Goal: Task Accomplishment & Management: Manage account settings

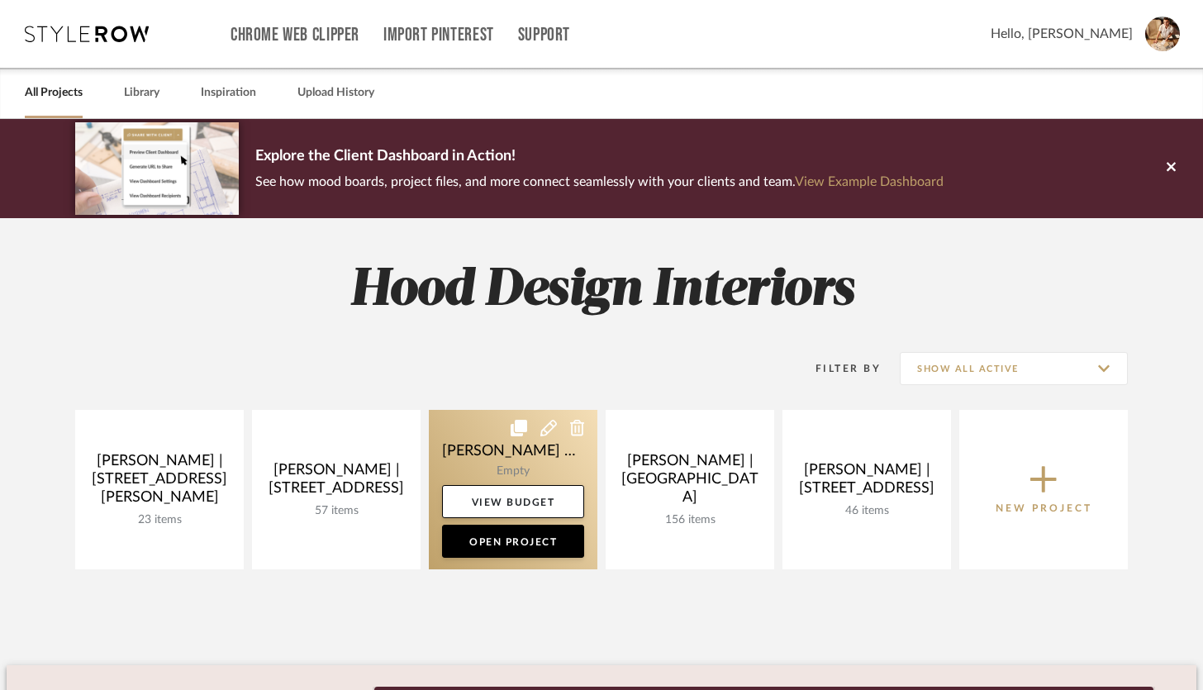
click at [461, 450] on link at bounding box center [513, 489] width 169 height 159
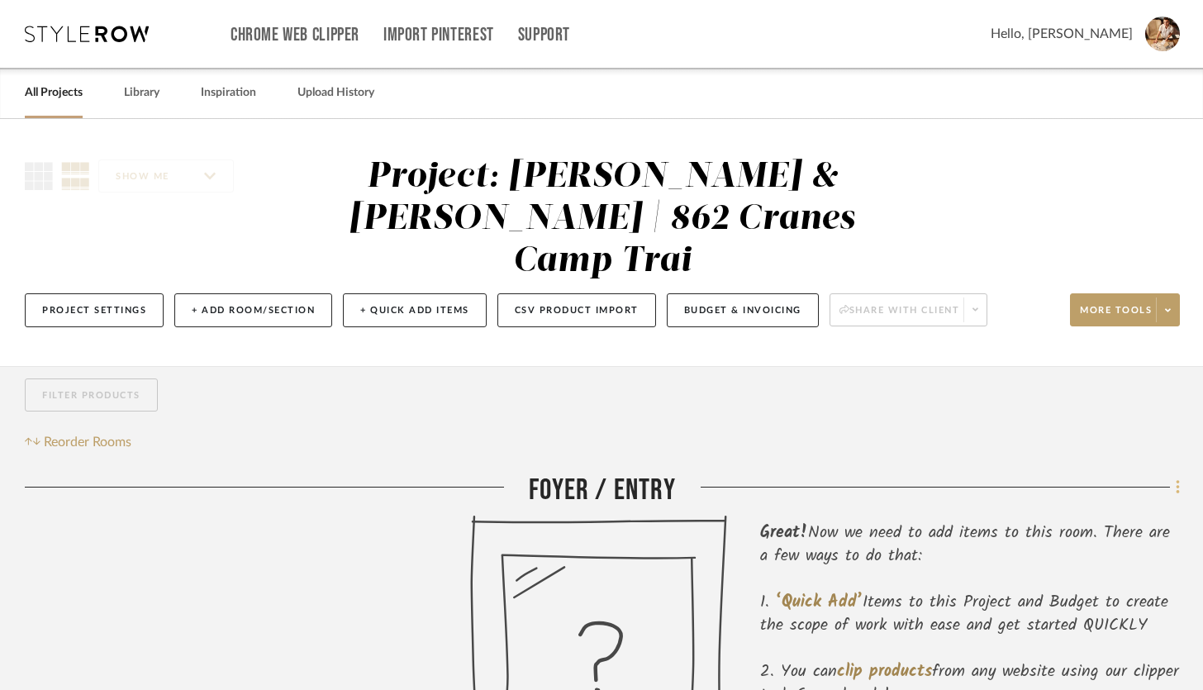
click at [1177, 478] on icon at bounding box center [1178, 487] width 5 height 18
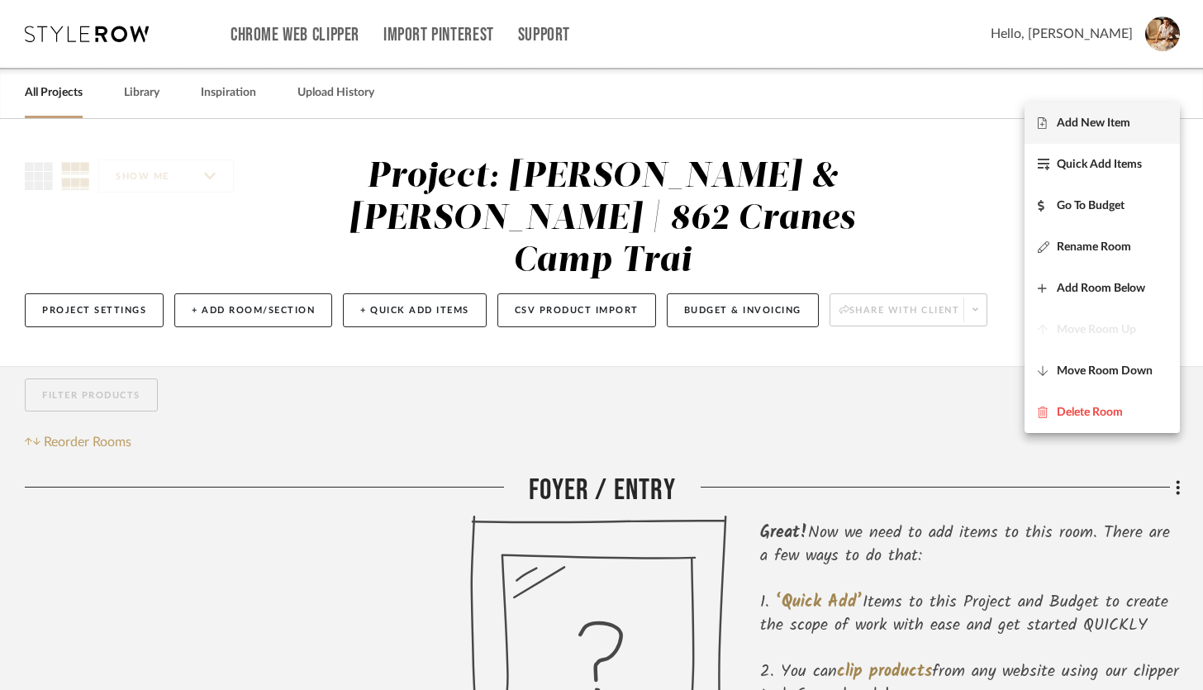
click at [1126, 126] on span "Add New Item" at bounding box center [1094, 123] width 74 height 14
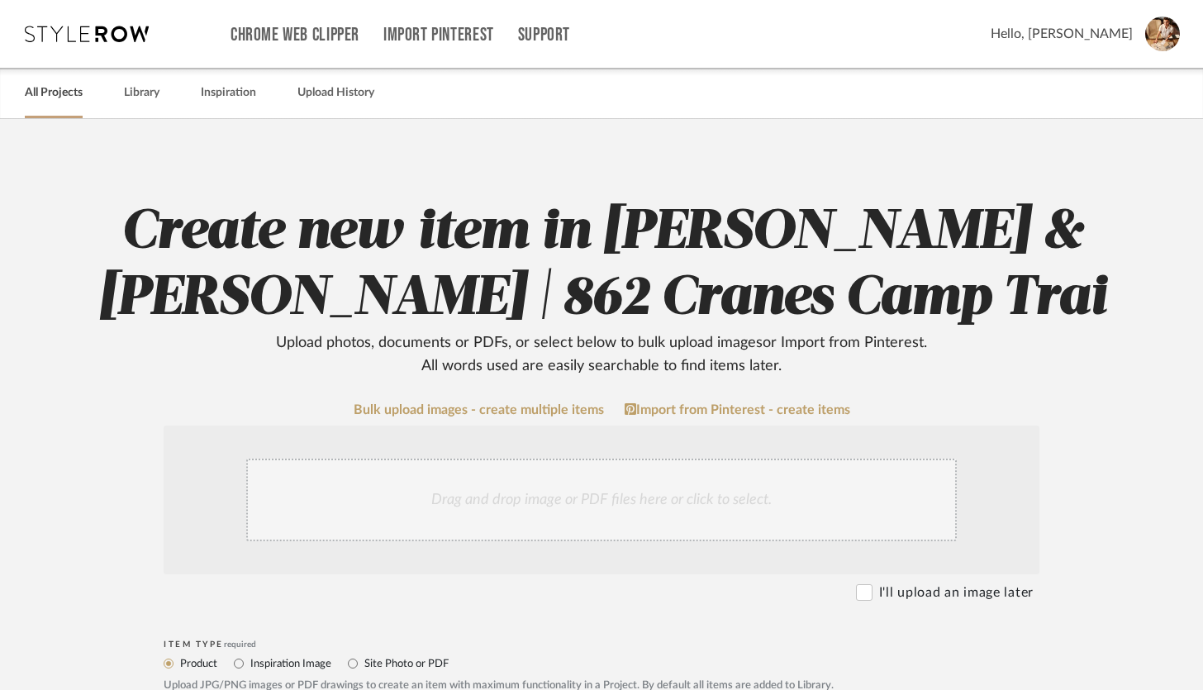
click at [62, 95] on link "All Projects" at bounding box center [54, 93] width 58 height 22
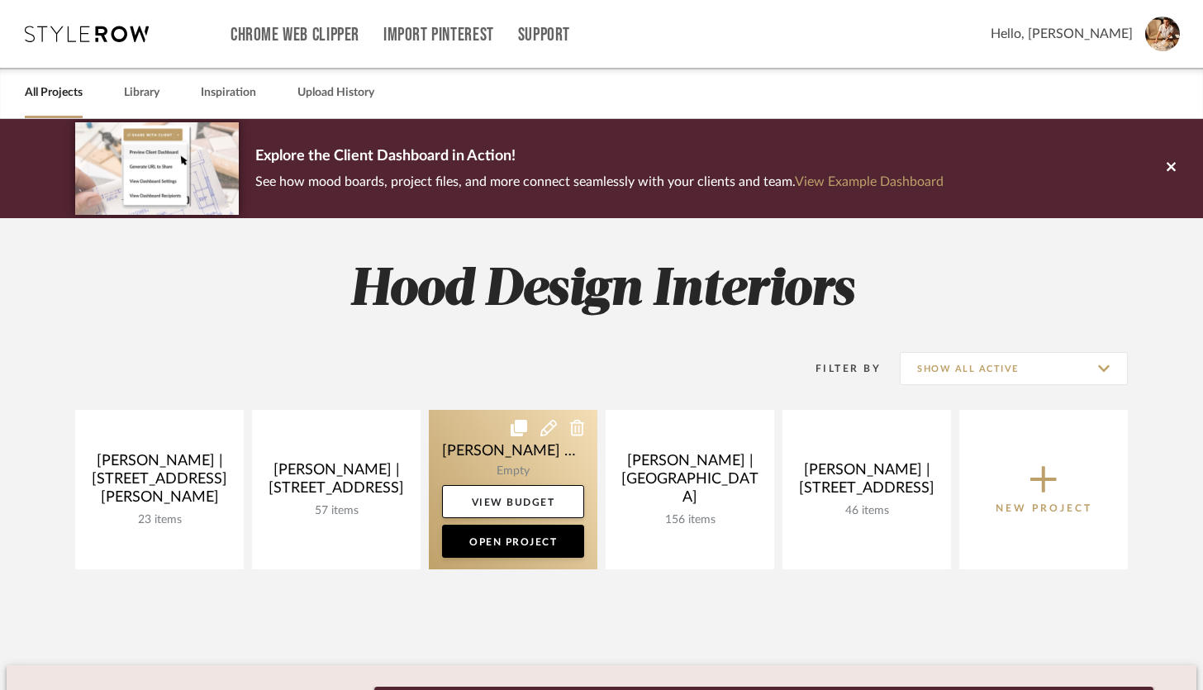
click at [518, 457] on link at bounding box center [513, 489] width 169 height 159
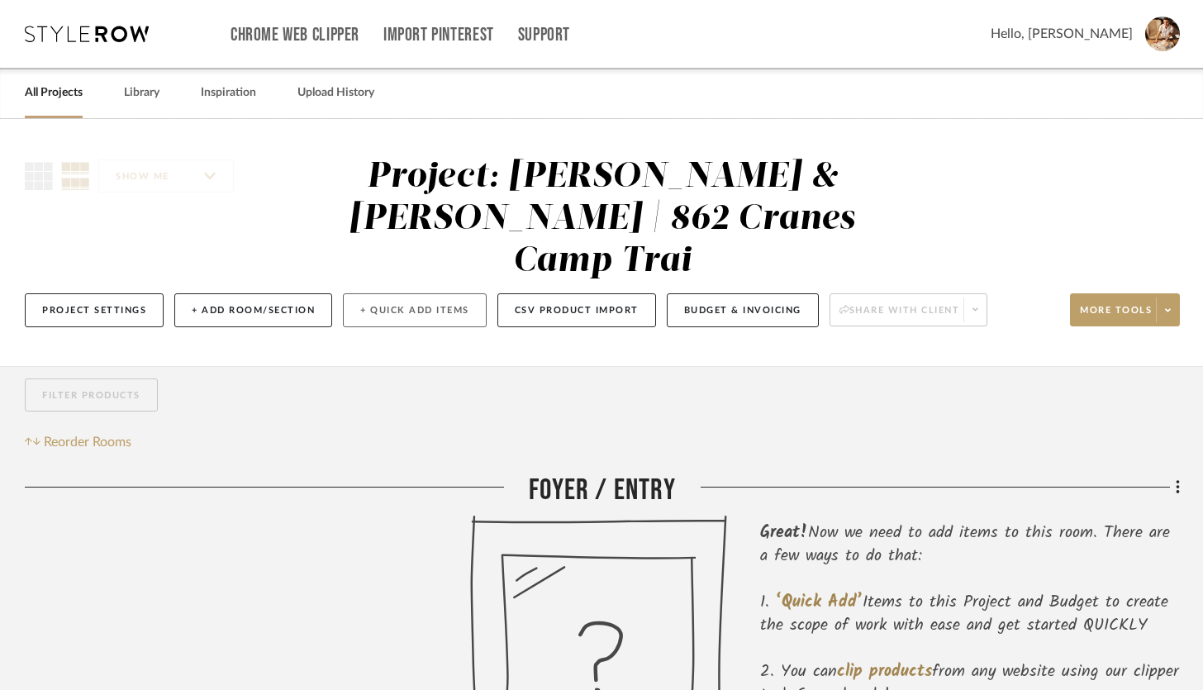
click at [387, 293] on button "+ Quick Add Items" at bounding box center [415, 310] width 144 height 34
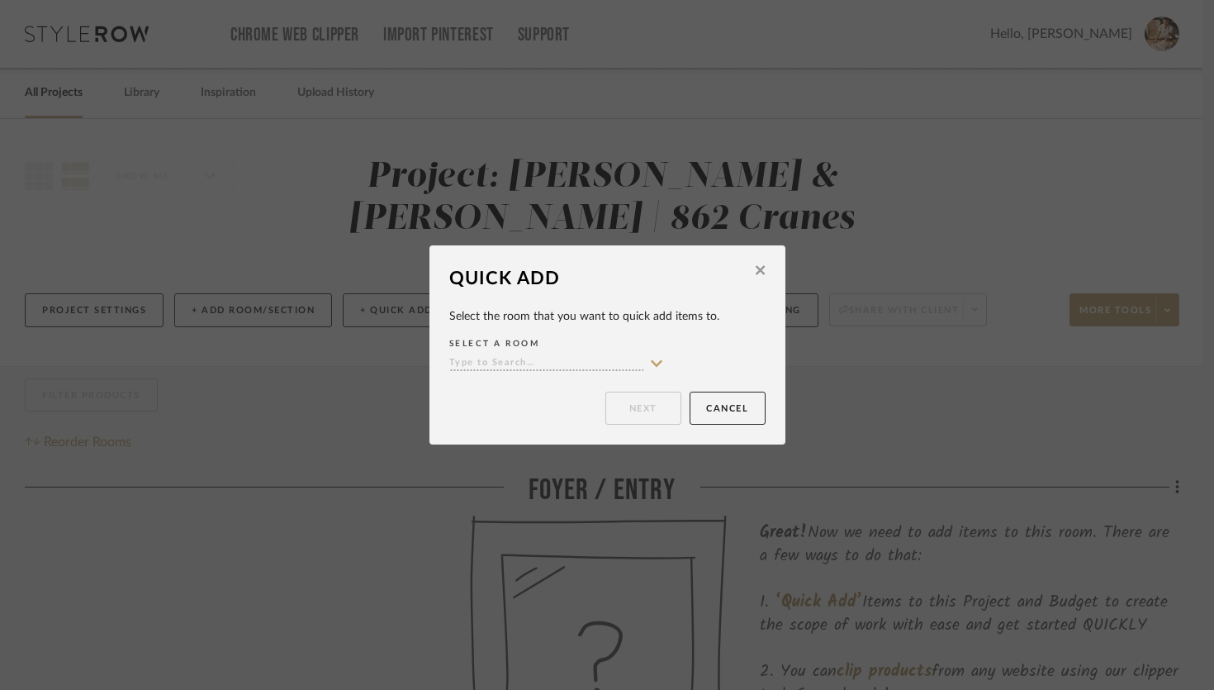
click at [760, 266] on button at bounding box center [761, 272] width 26 height 39
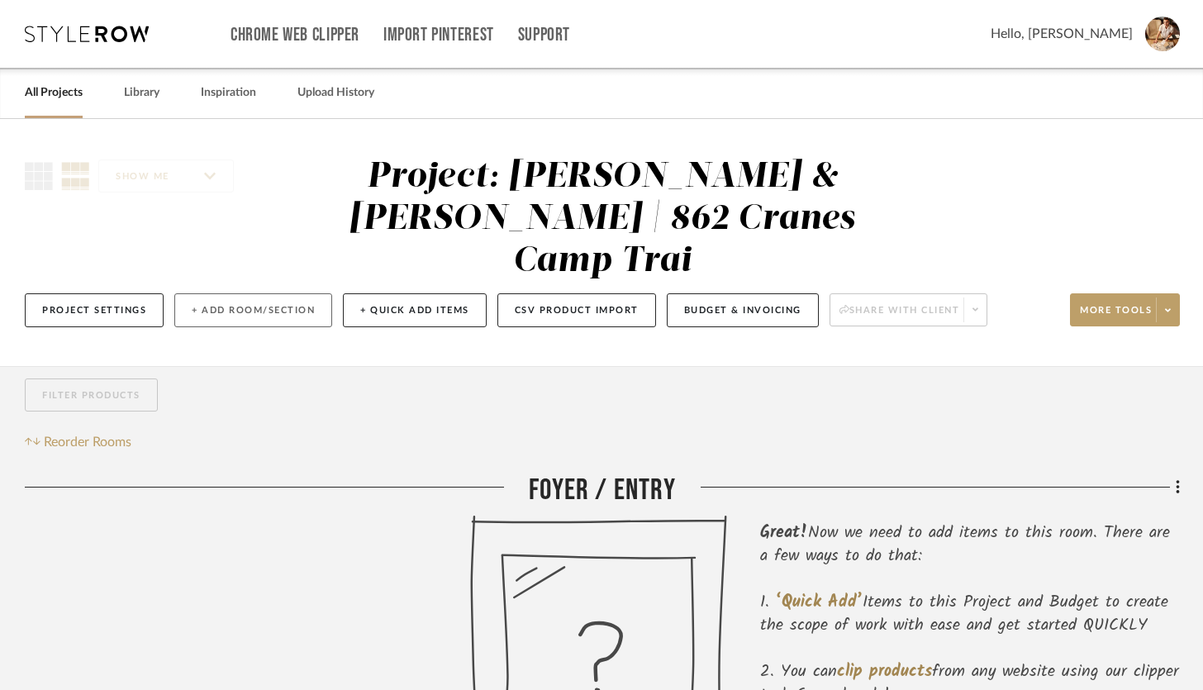
click at [225, 293] on button "+ Add Room/Section" at bounding box center [253, 310] width 158 height 34
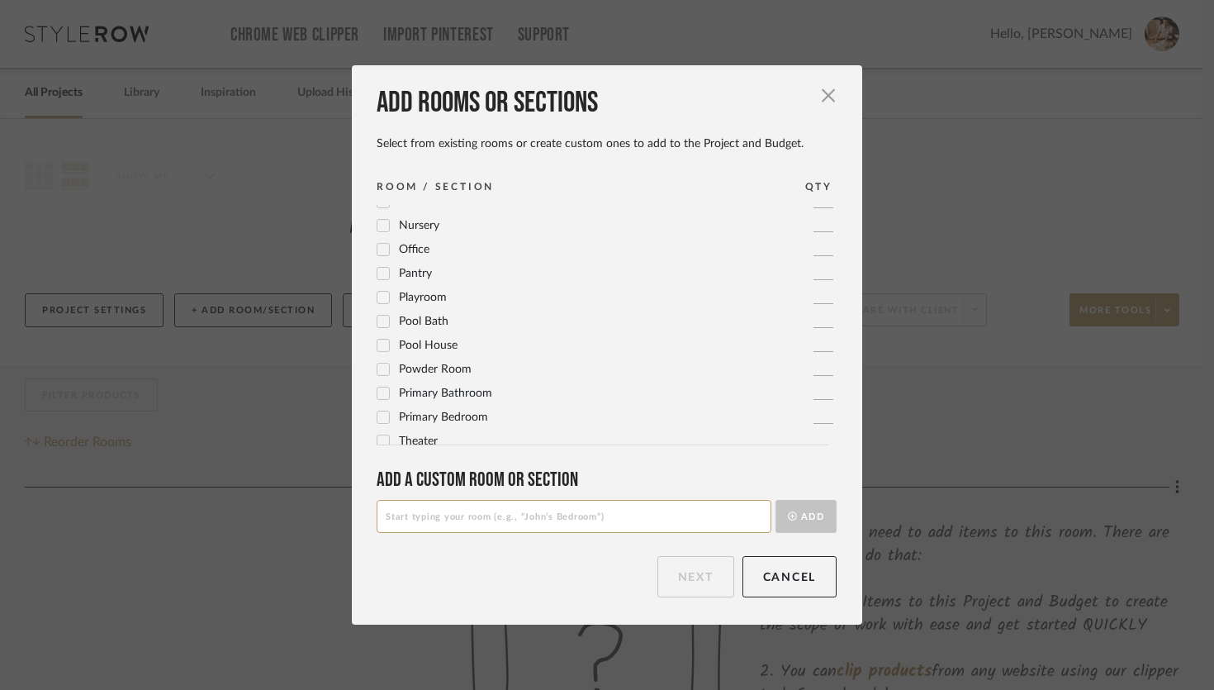
scroll to position [551, 0]
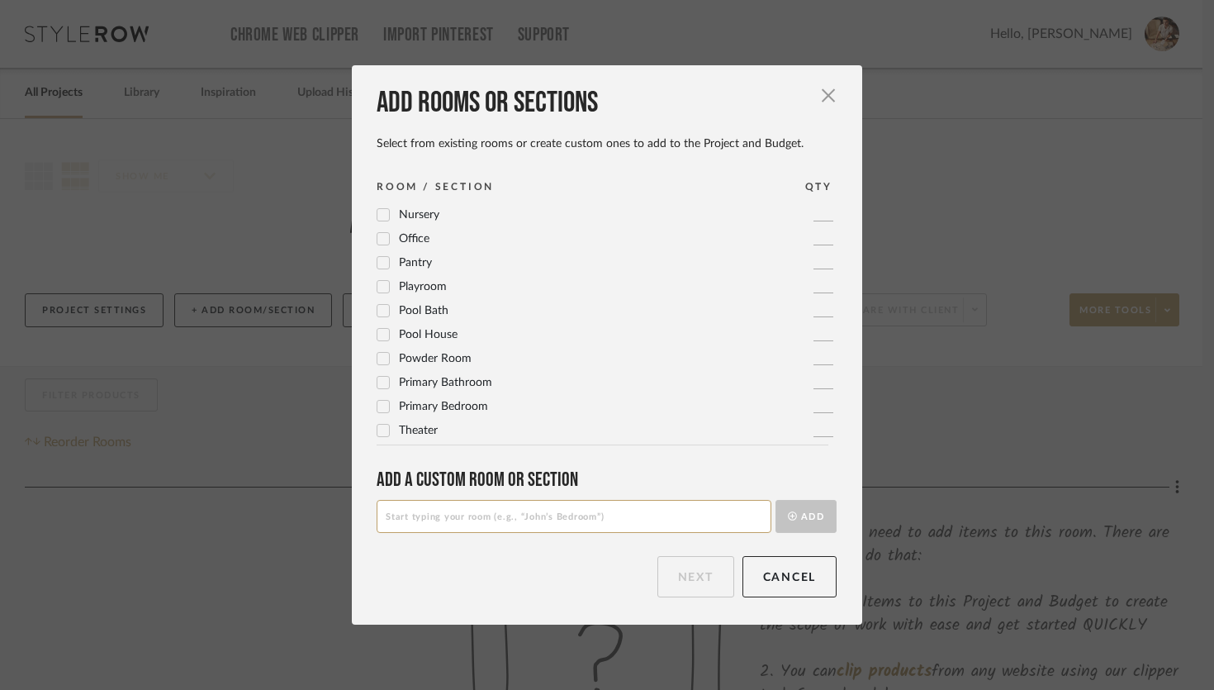
click at [482, 517] on input at bounding box center [574, 516] width 395 height 33
type input "Documents"
click at [776, 500] on button "Add" at bounding box center [806, 516] width 61 height 33
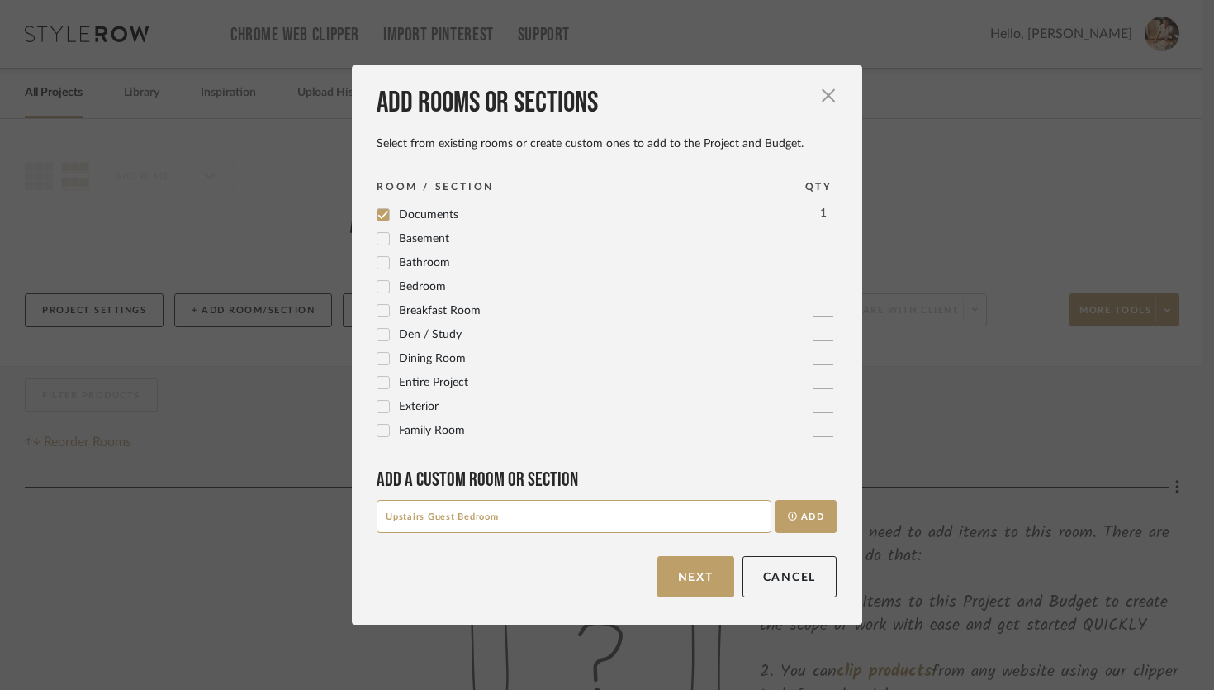
type input "Upstairs Guest Bedroom"
click at [776, 500] on button "Add" at bounding box center [806, 516] width 61 height 33
type input "Upstairs Guest Bathroom"
click at [776, 500] on button "Add" at bounding box center [806, 516] width 61 height 33
type input "Todd's Office"
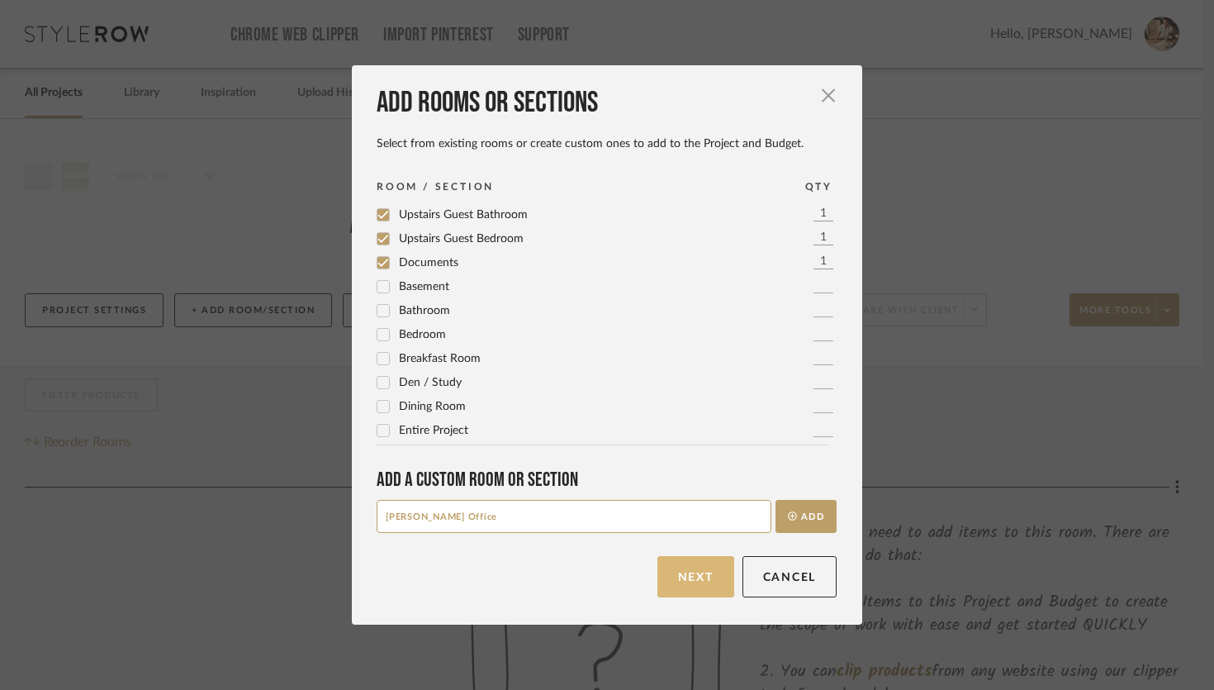
click at [675, 590] on button "Next" at bounding box center [696, 576] width 77 height 41
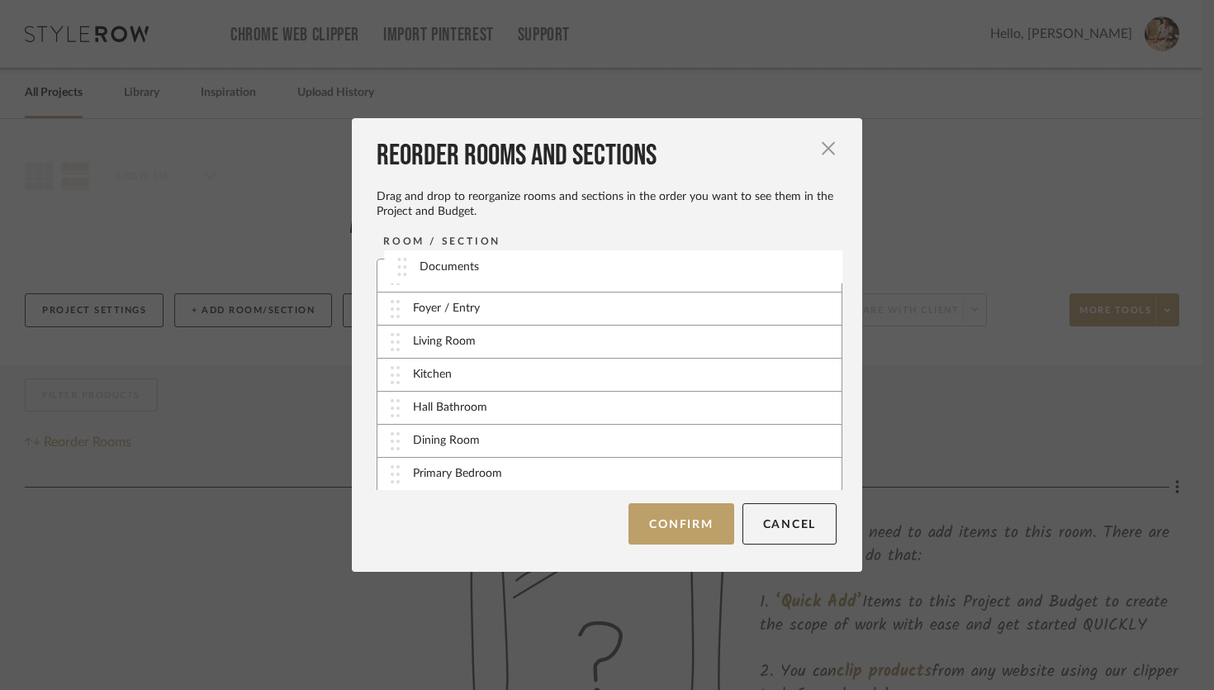
drag, startPoint x: 390, startPoint y: 405, endPoint x: 401, endPoint y: 264, distance: 140.8
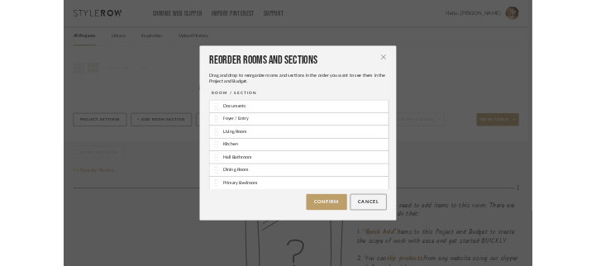
scroll to position [133, 0]
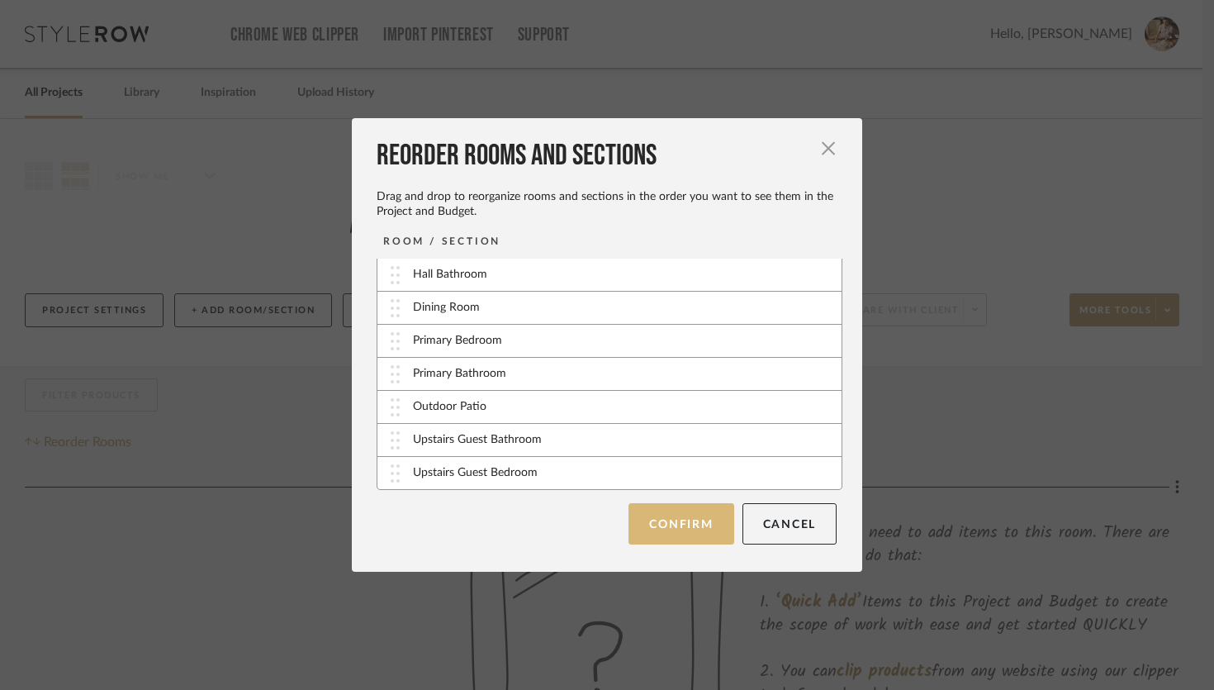
click at [644, 521] on button "Confirm" at bounding box center [681, 523] width 105 height 41
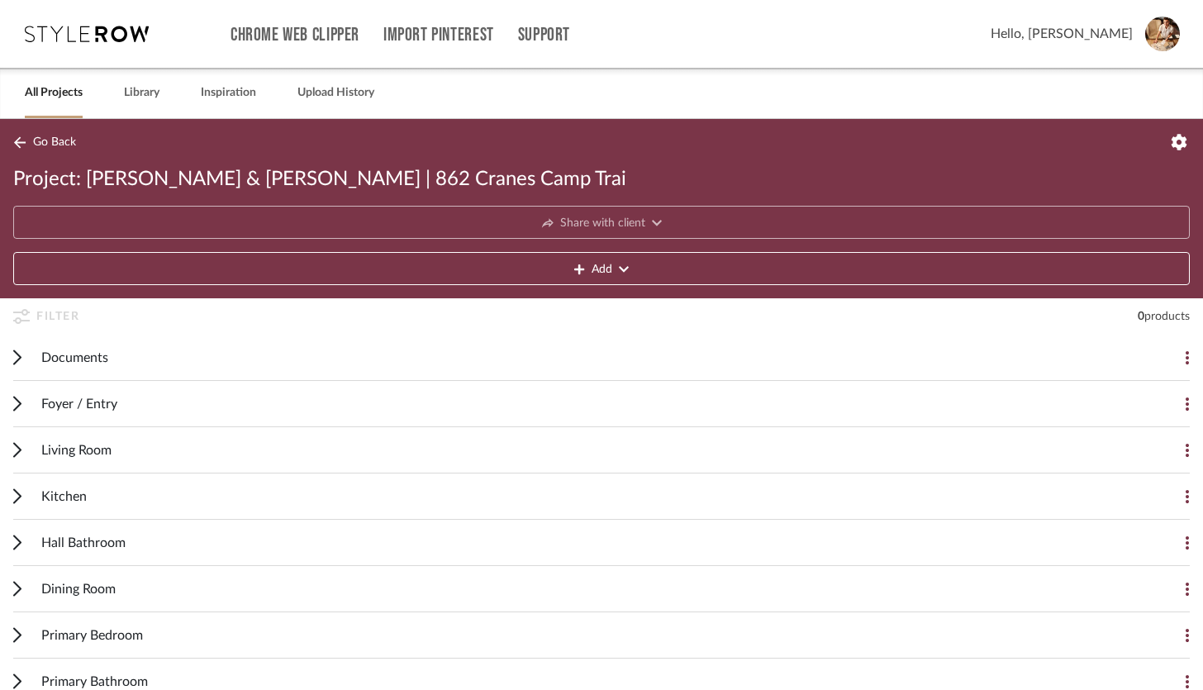
click at [384, 278] on div "Documents" at bounding box center [588, 357] width 1095 height 45
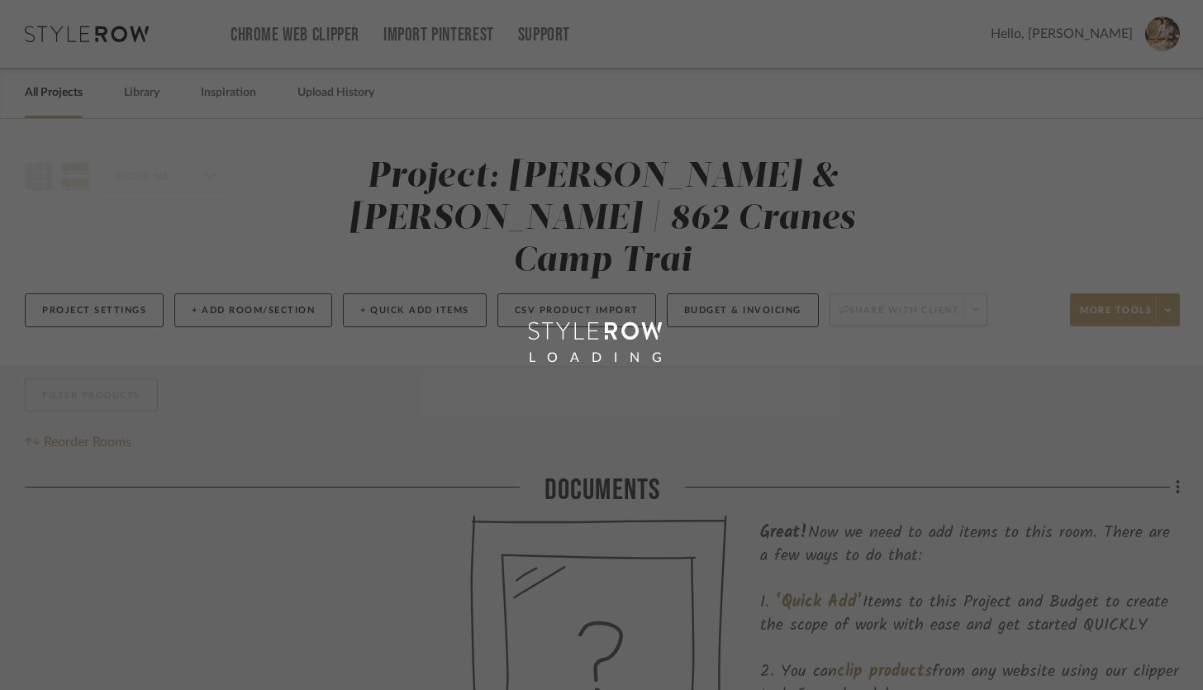
scroll to position [135, 0]
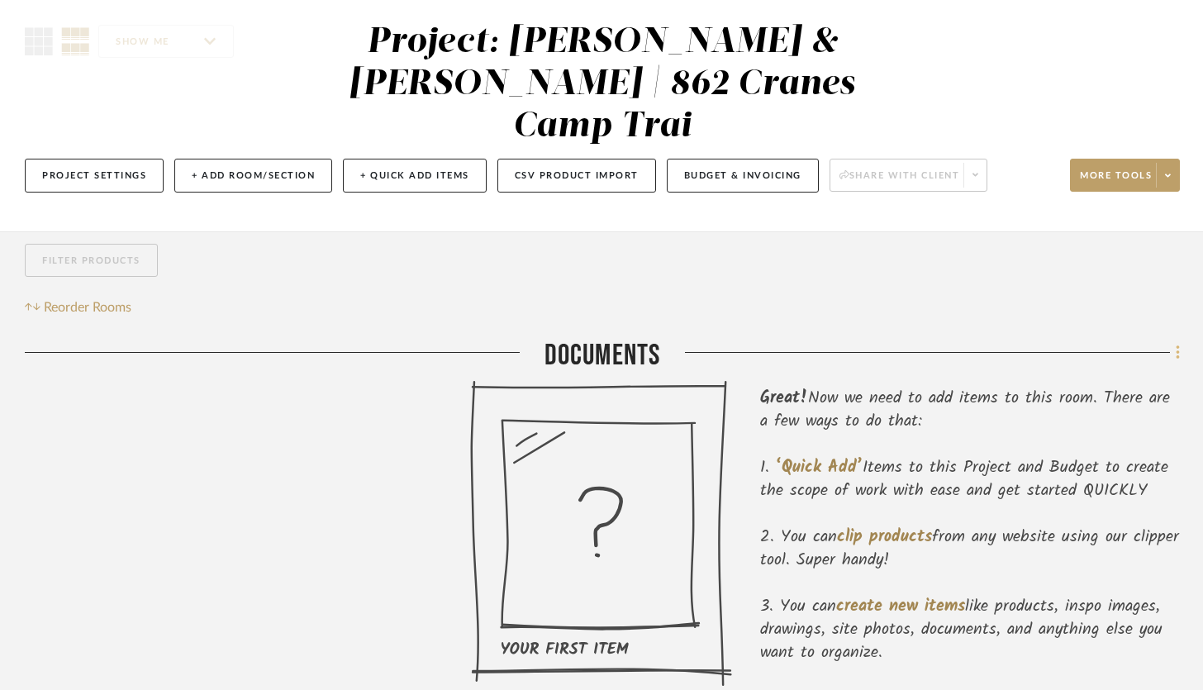
click at [1177, 345] on icon at bounding box center [1177, 352] width 3 height 14
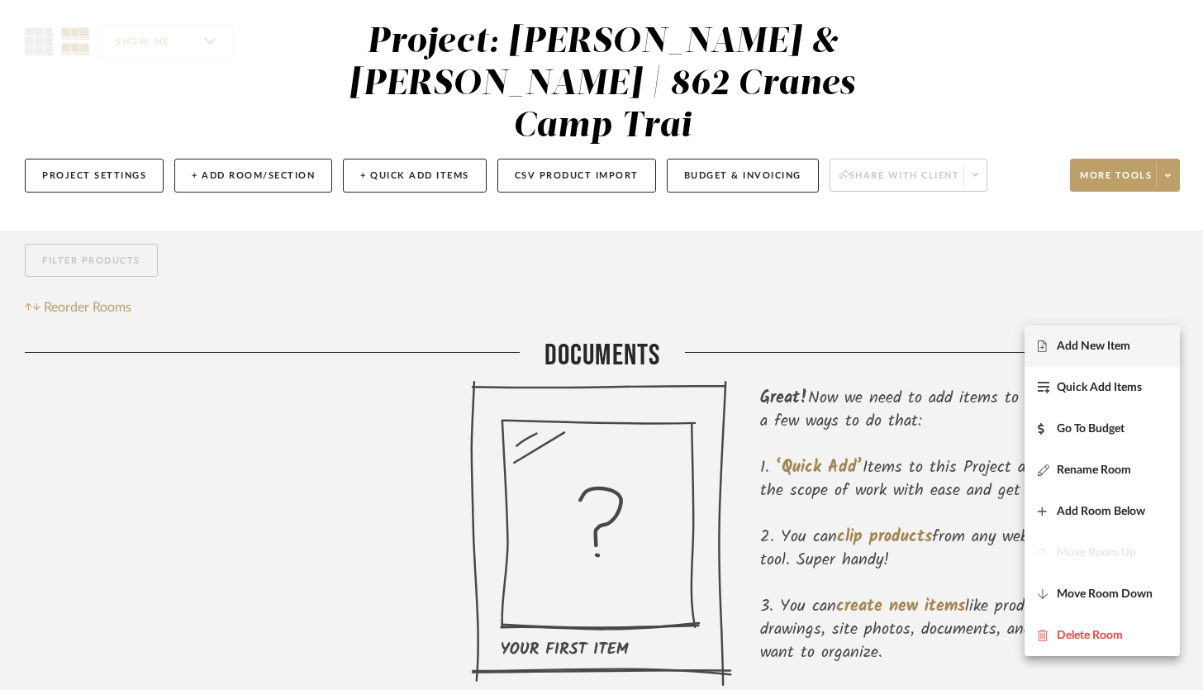
click at [1095, 340] on span "Add New Item" at bounding box center [1094, 347] width 74 height 14
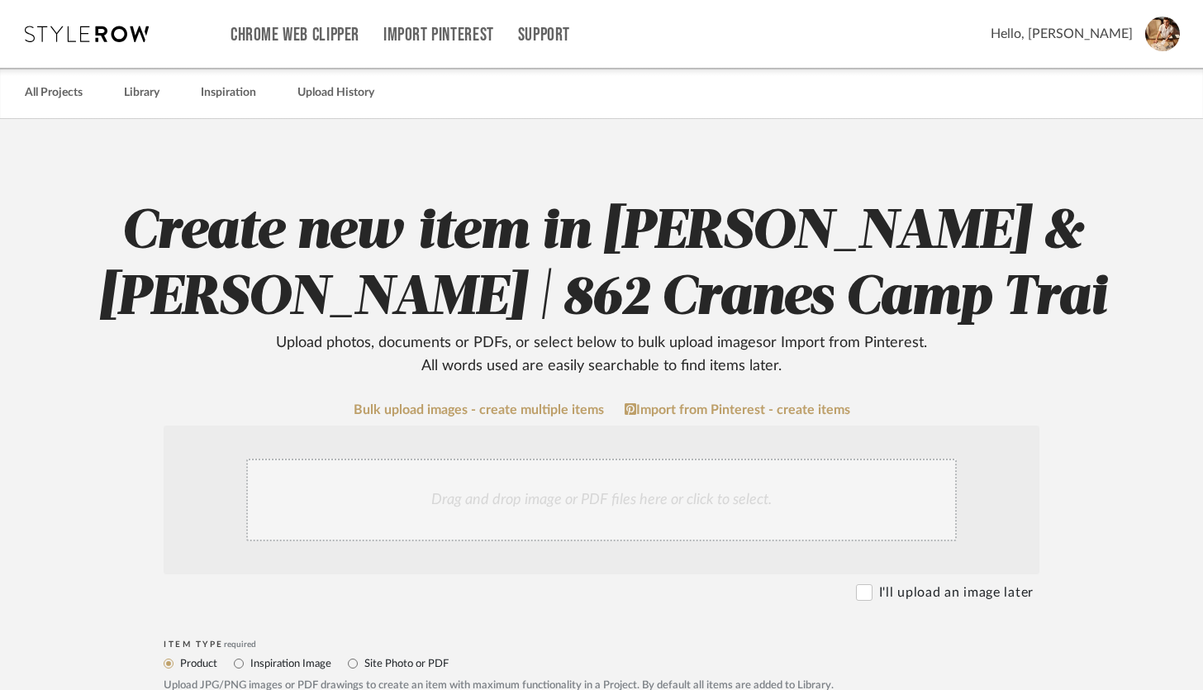
click at [605, 506] on div "Drag and drop image or PDF files here or click to select." at bounding box center [601, 499] width 710 height 83
click at [147, 96] on link "Library" at bounding box center [142, 93] width 36 height 22
